Goal: Information Seeking & Learning: Learn about a topic

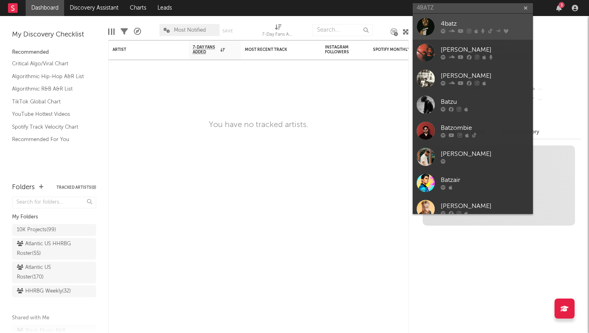
type input "4BATZ"
click at [457, 31] on div at bounding box center [485, 31] width 88 height 5
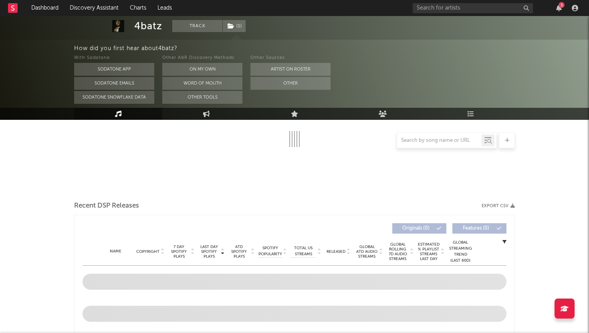
select select "6m"
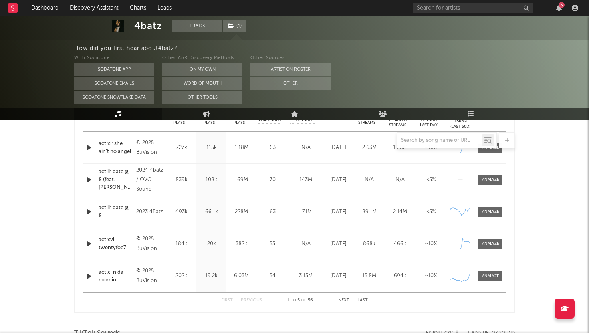
scroll to position [344, 0]
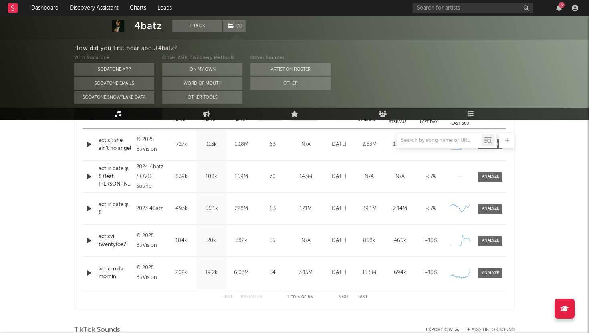
click at [302, 144] on div at bounding box center [294, 140] width 441 height 16
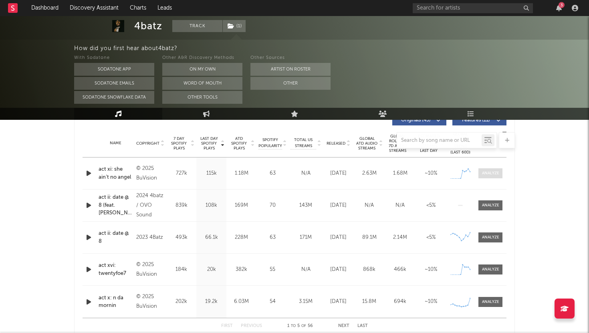
click at [489, 172] on div at bounding box center [490, 173] width 17 height 6
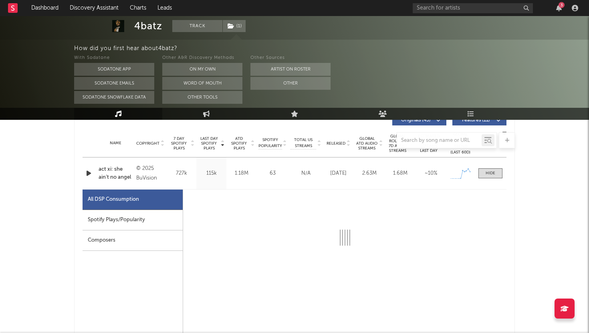
select select "1w"
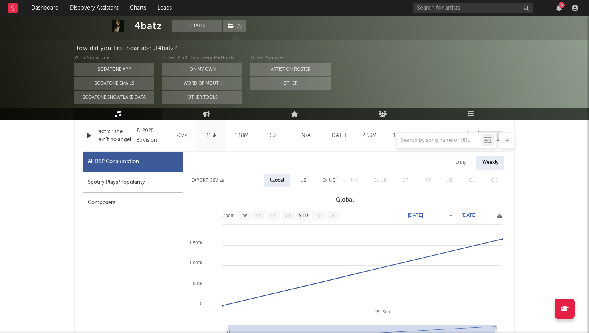
scroll to position [335, 0]
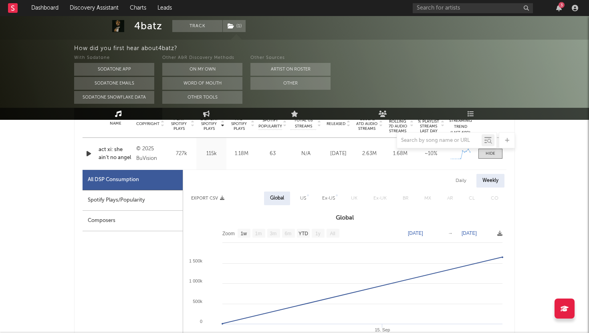
click at [463, 178] on div "Daily" at bounding box center [461, 181] width 23 height 14
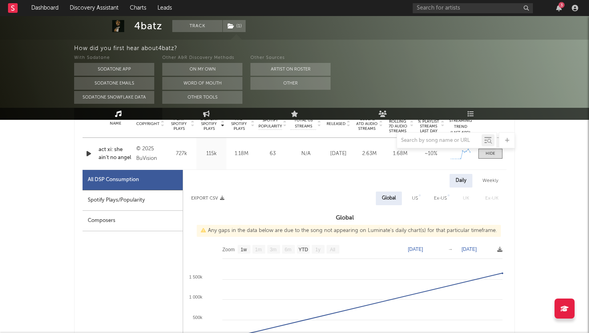
select select "1w"
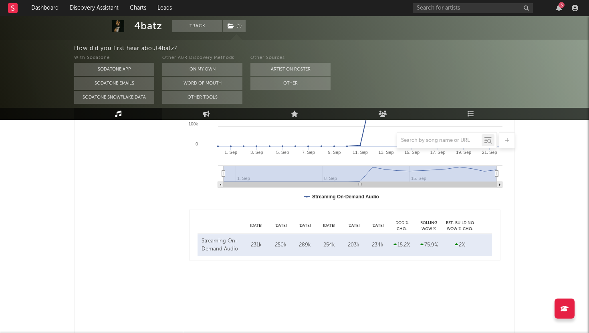
scroll to position [529, 0]
